Goal: Task Accomplishment & Management: Manage account settings

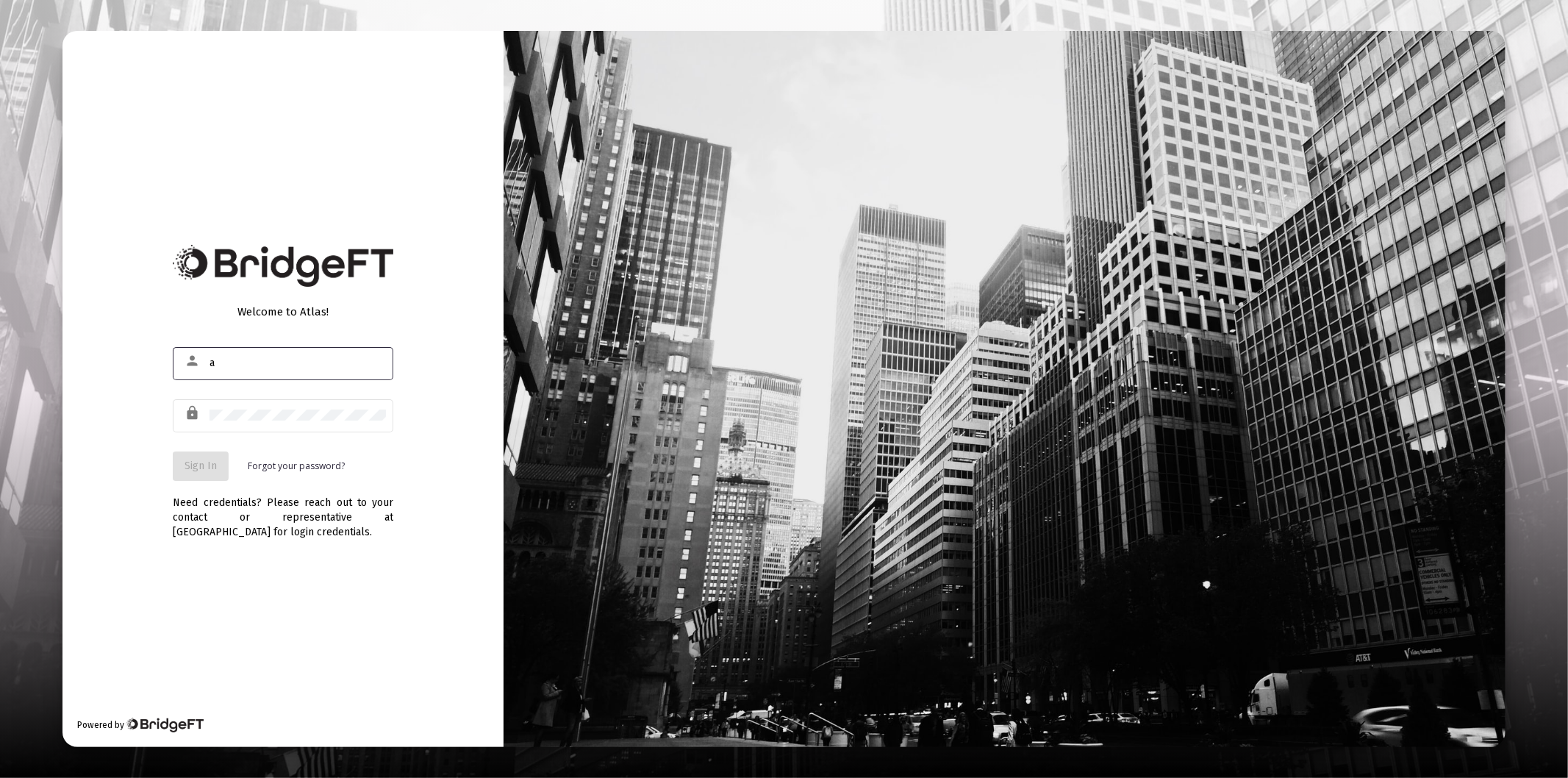
type input "[PERSON_NAME][EMAIL_ADDRESS][DOMAIN_NAME]"
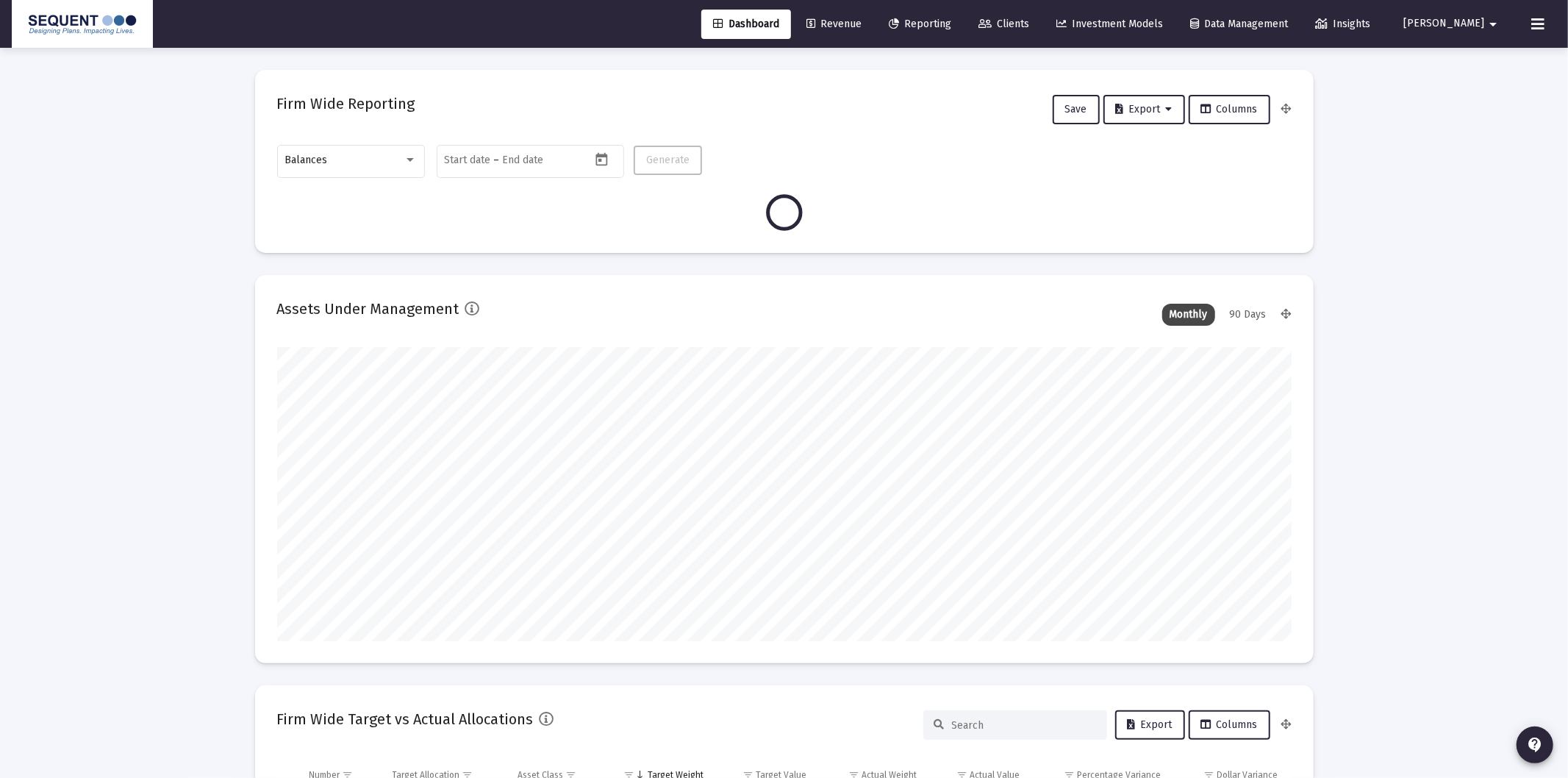
type input "[DATE]"
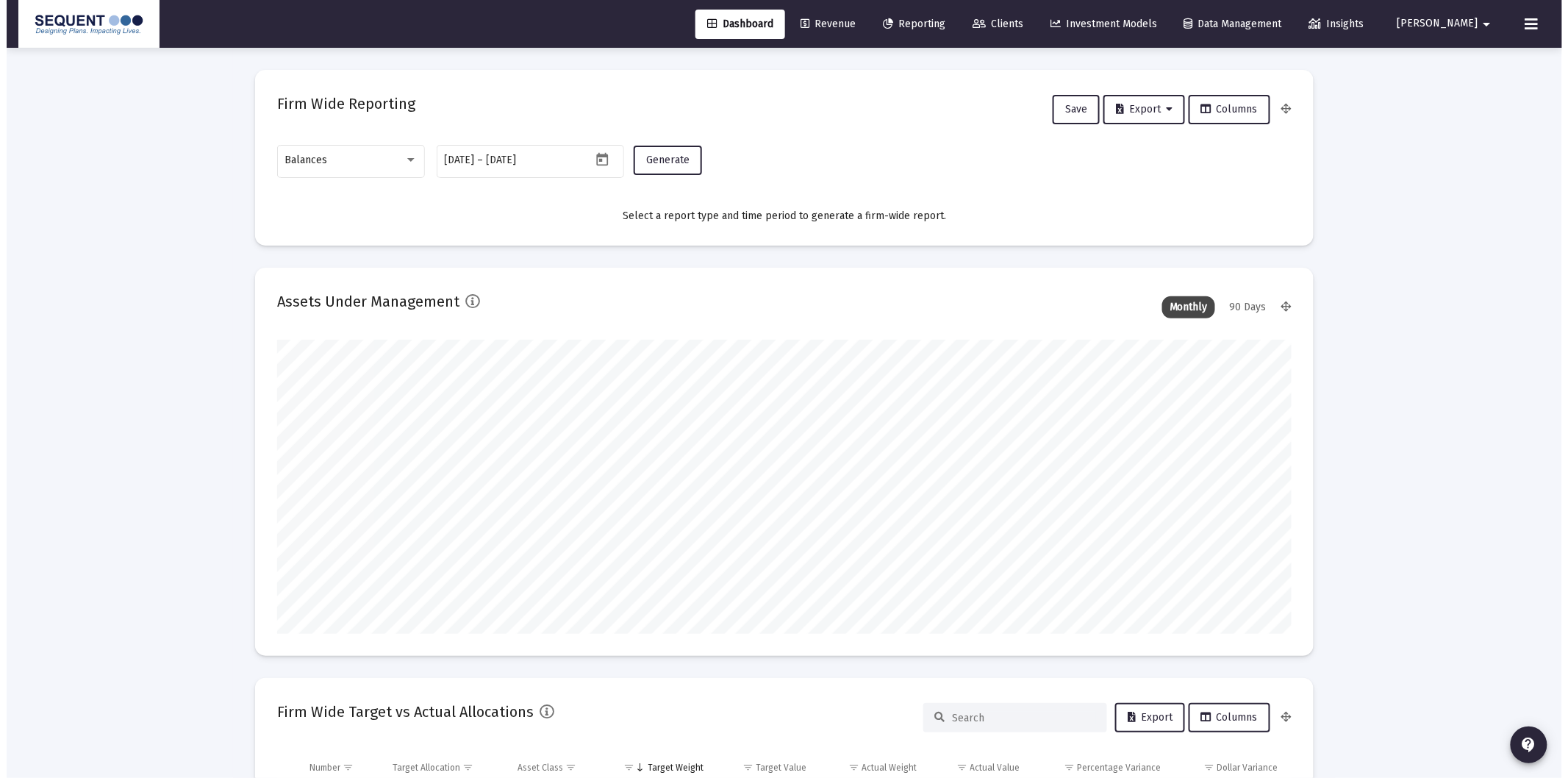
scroll to position [294, 473]
click at [1017, 24] on span "Clients" at bounding box center [991, 24] width 51 height 13
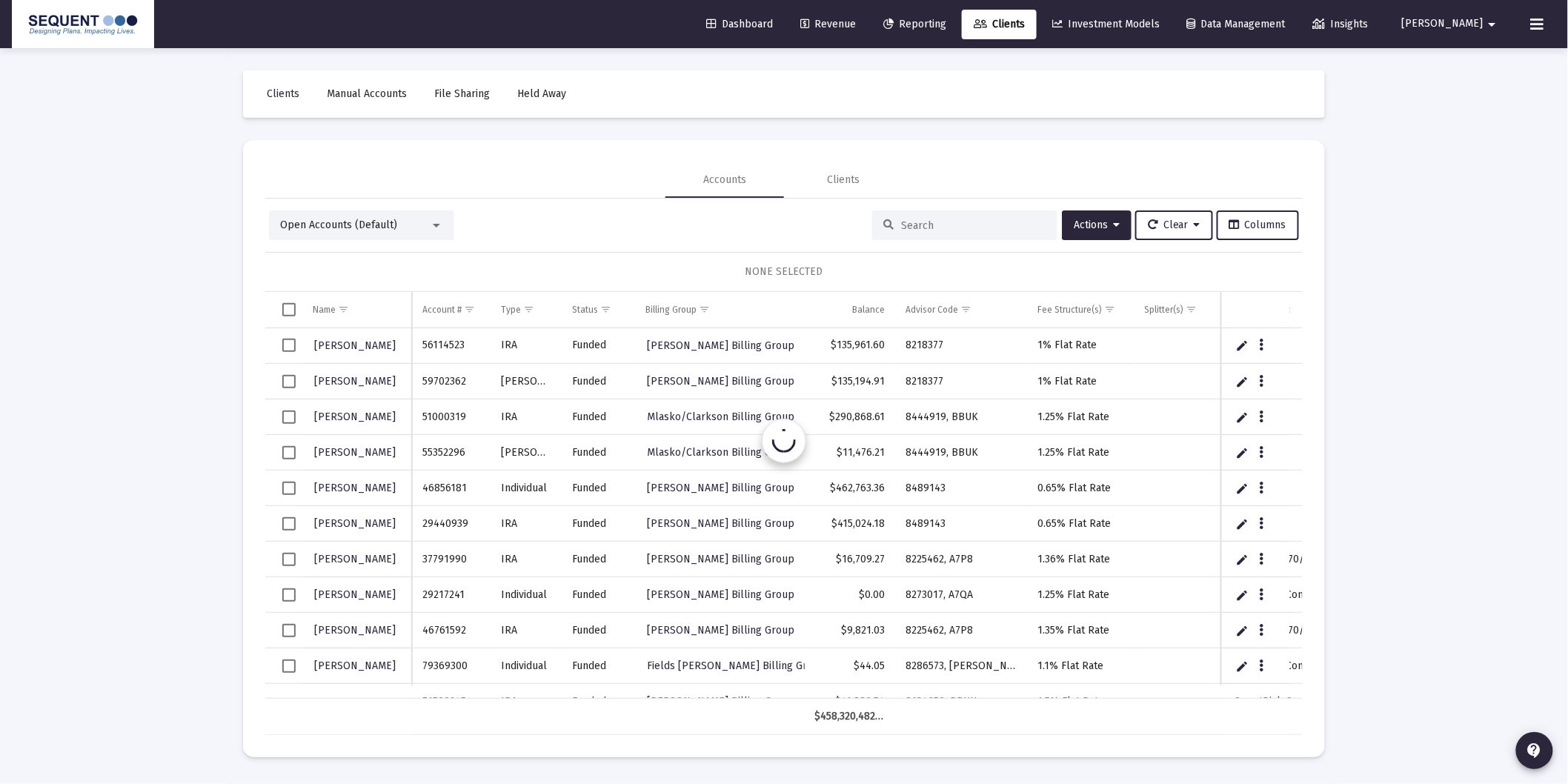
click at [961, 231] on input at bounding box center [973, 226] width 146 height 13
click at [962, 230] on input at bounding box center [980, 226] width 146 height 13
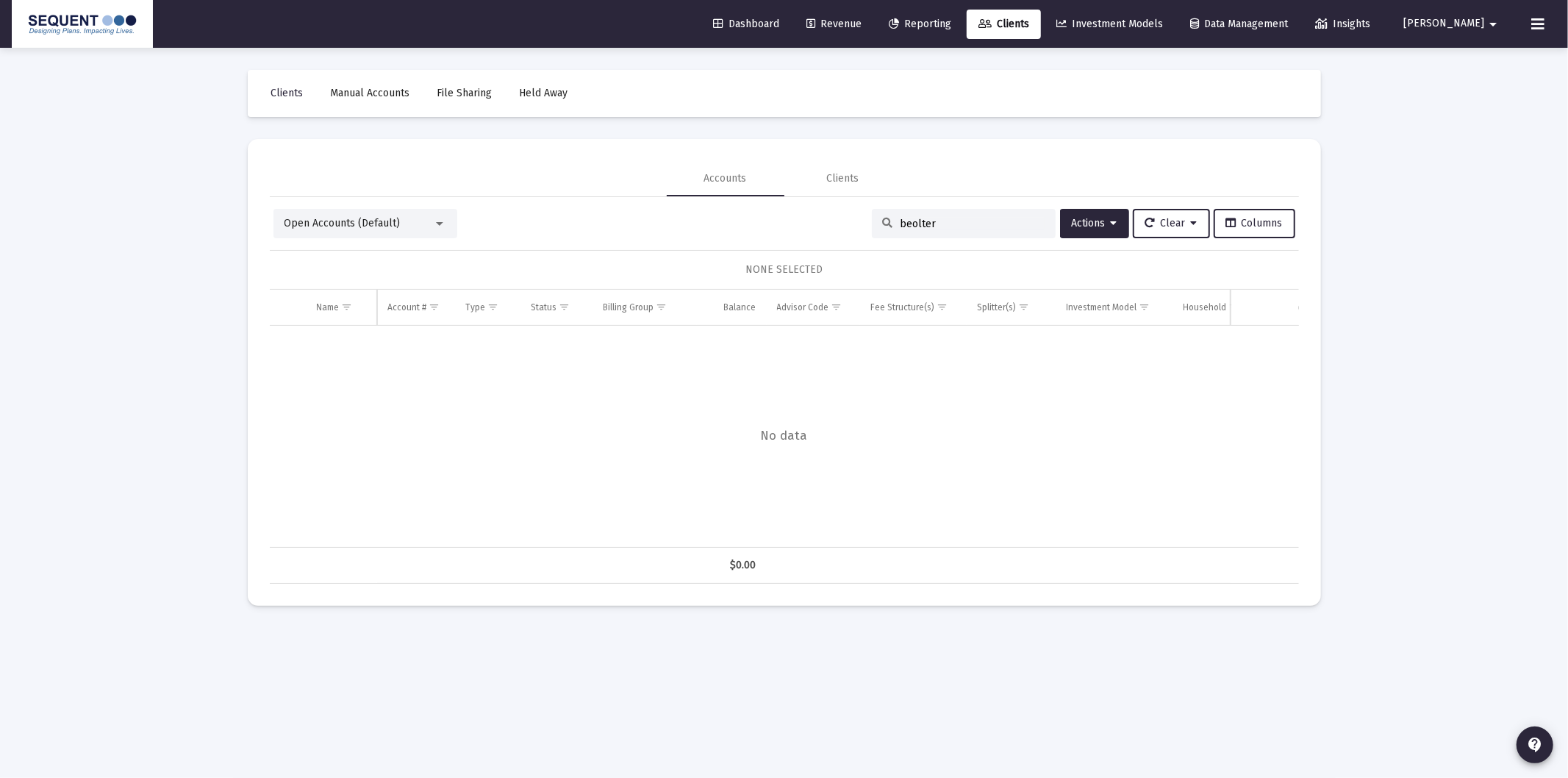
drag, startPoint x: 954, startPoint y: 228, endPoint x: 727, endPoint y: 203, distance: 228.4
click at [727, 204] on div "Open Accounts (Default) beolter Actions Clear Columns NONE SELECTED Name Name A…" at bounding box center [784, 390] width 1029 height 387
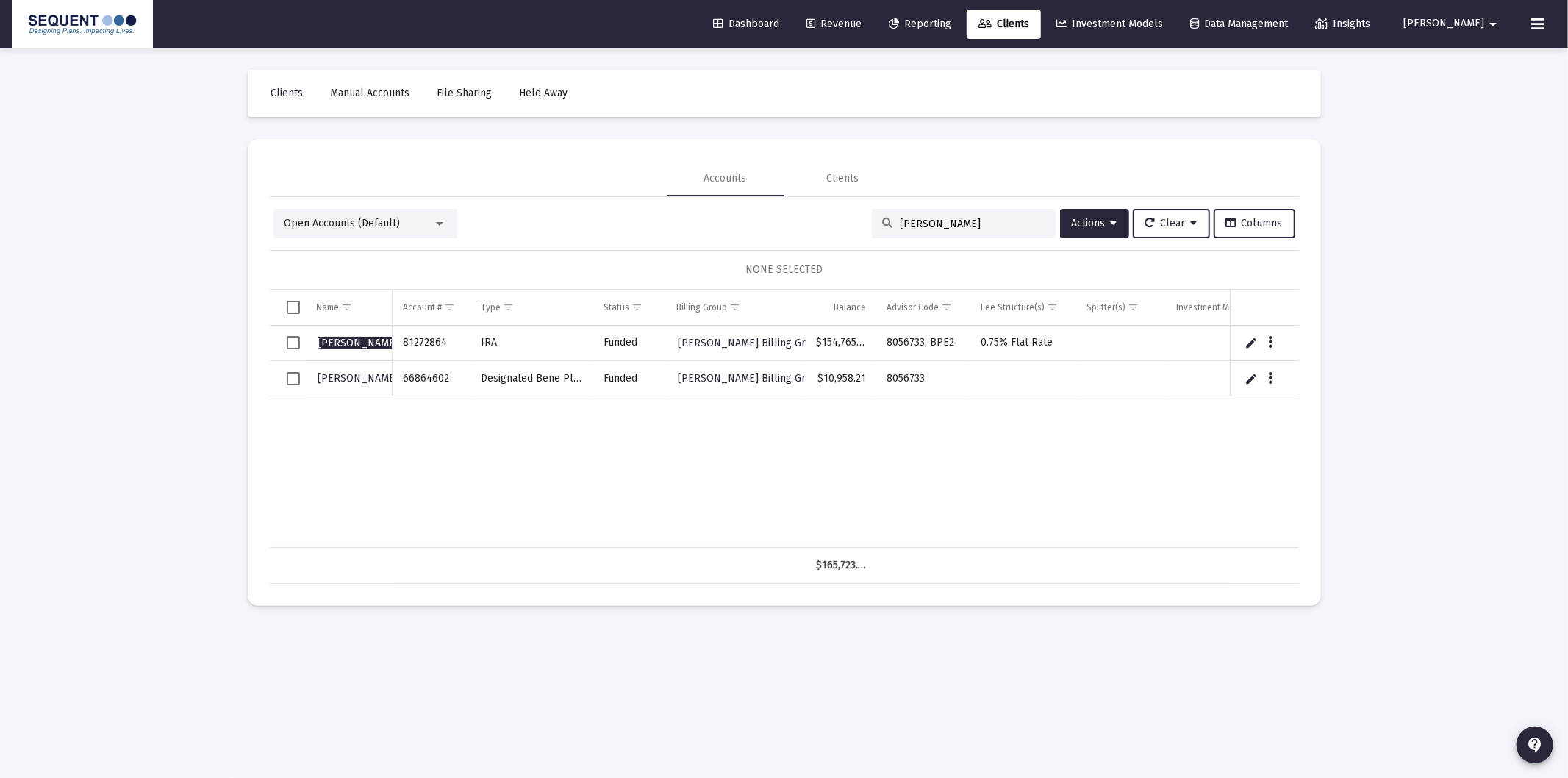
type input "[PERSON_NAME]"
click at [289, 380] on span "Select row" at bounding box center [293, 379] width 14 height 14
click at [1274, 372] on button "Data grid" at bounding box center [1270, 378] width 14 height 14
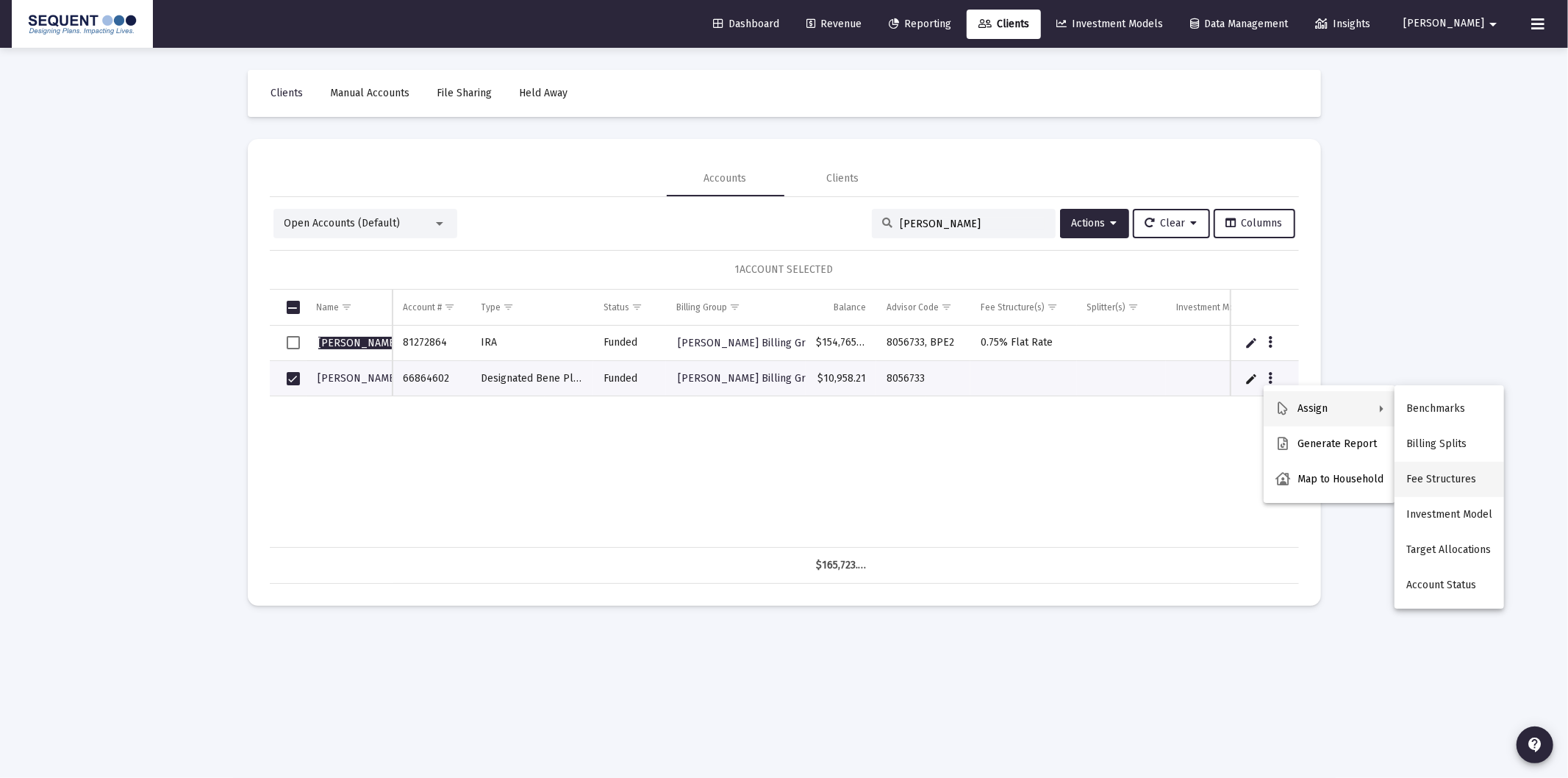
click at [1461, 478] on button "Fee Structures" at bounding box center [1449, 478] width 110 height 35
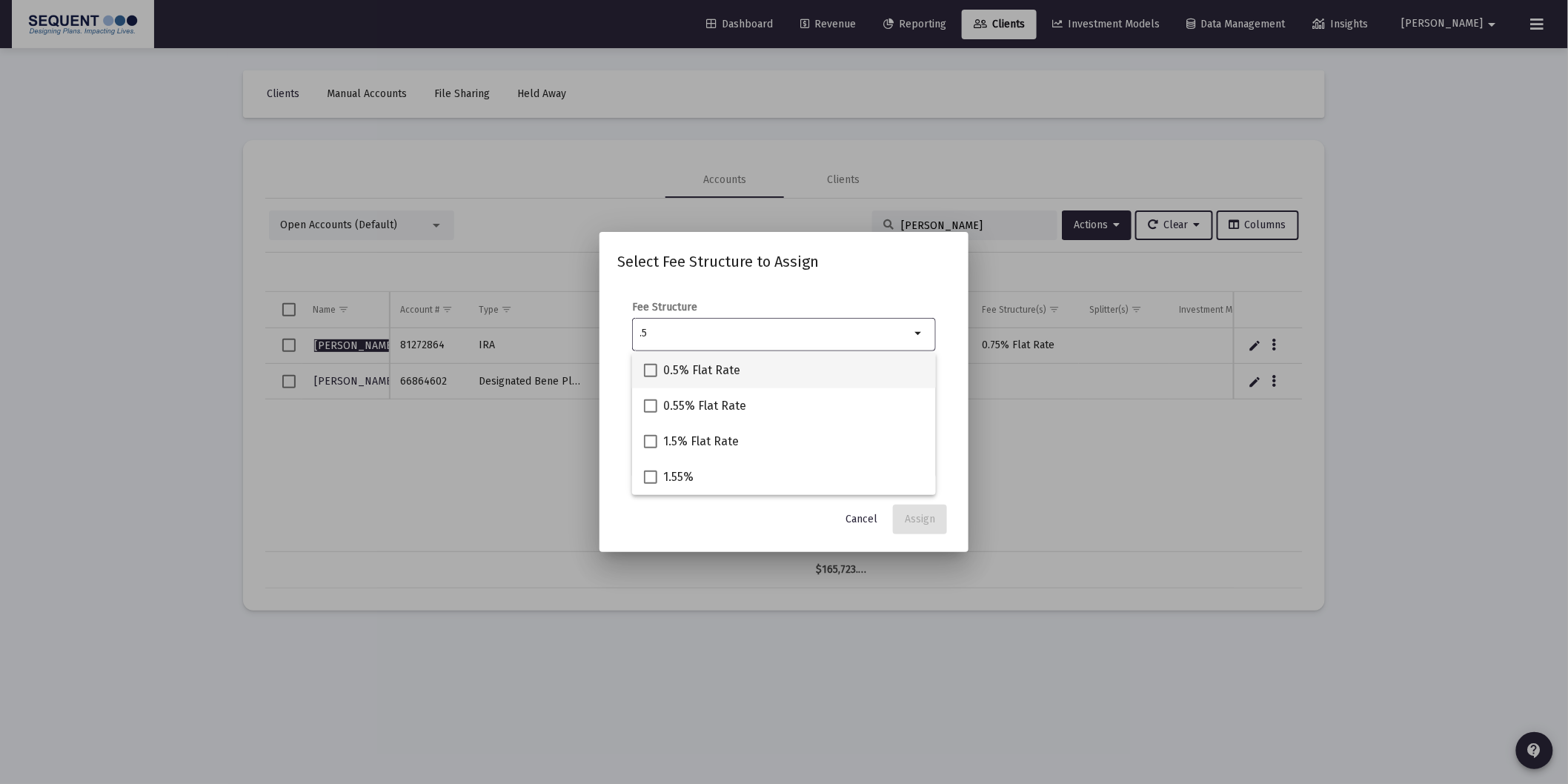
type input ".5"
click at [714, 364] on span "0.5% Flat Rate" at bounding box center [702, 370] width 77 height 17
click at [651, 377] on input "0.5% Flat Rate" at bounding box center [650, 377] width 1 height 1
checkbox input "true"
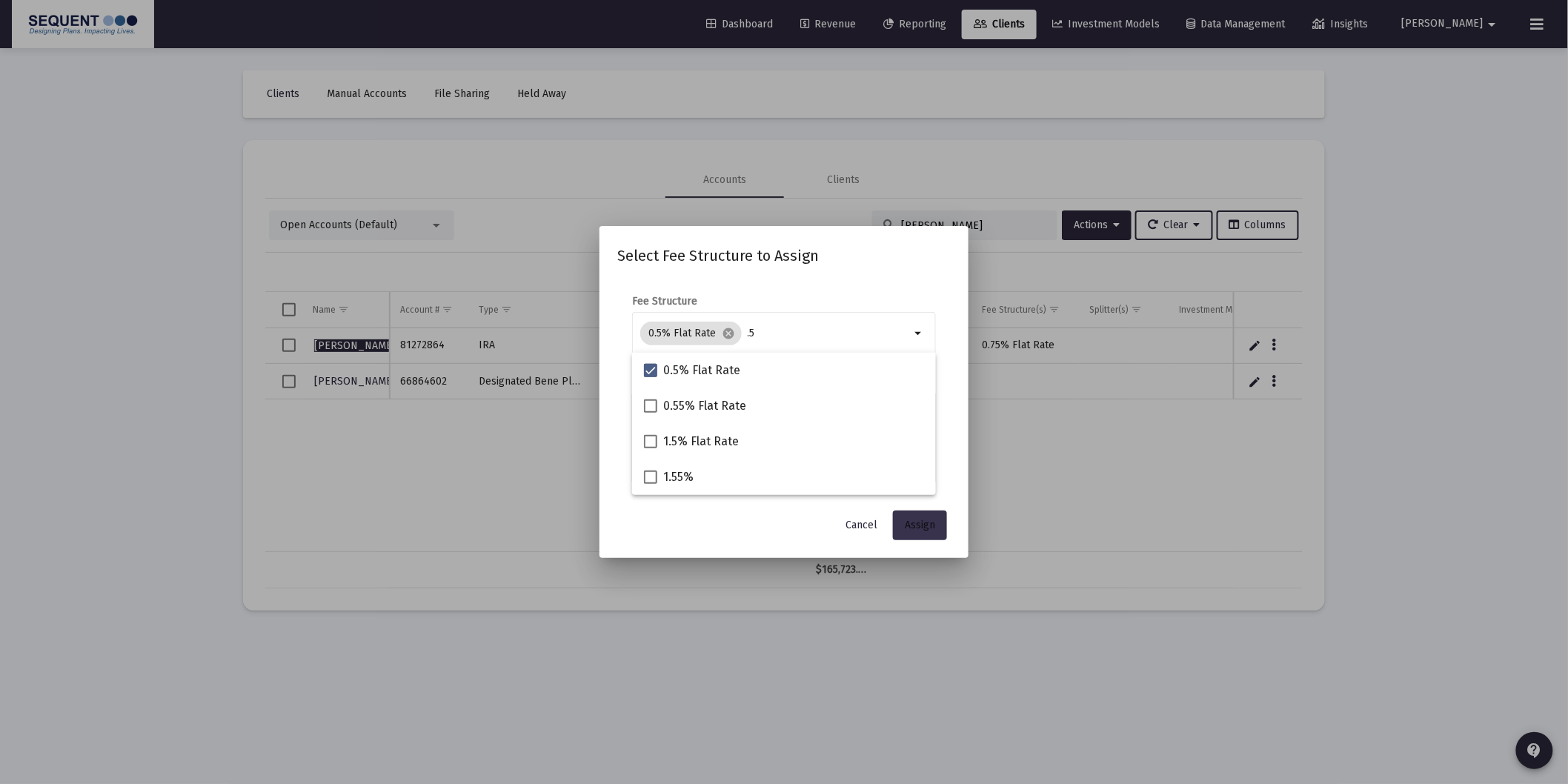
click at [921, 520] on span "Assign" at bounding box center [919, 525] width 30 height 13
